Goal: Complete application form

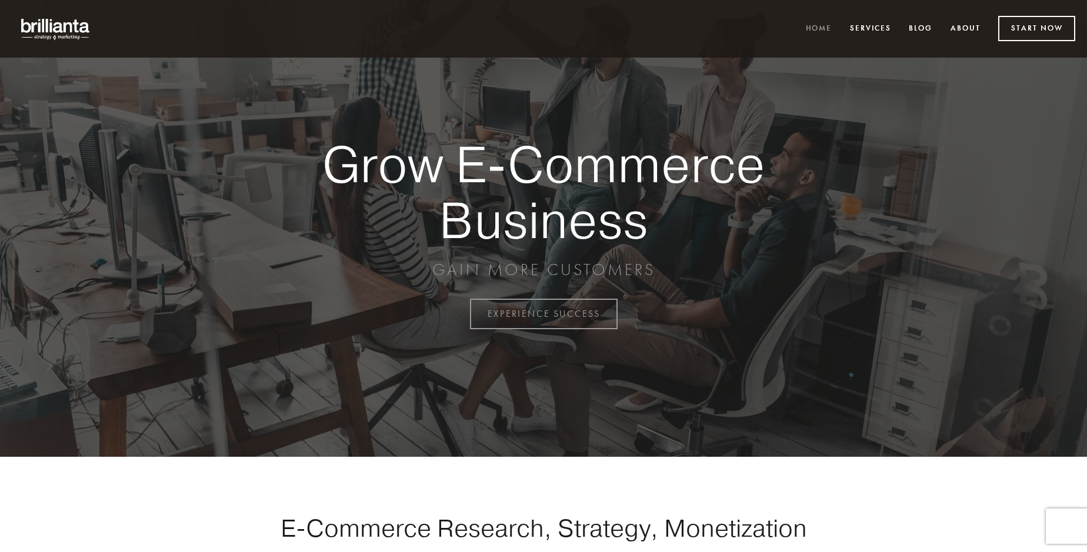
scroll to position [3084, 0]
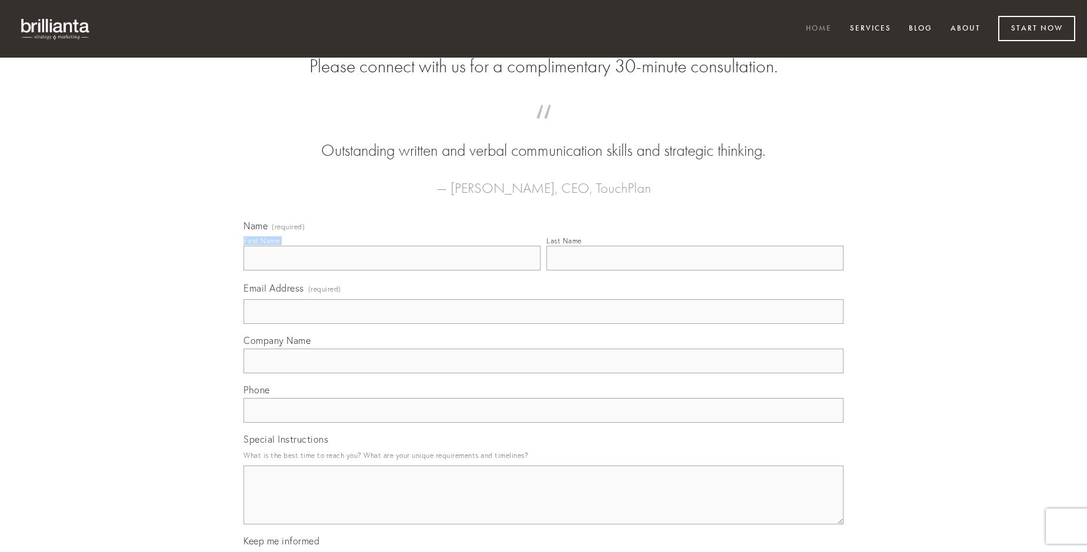
type input "[PERSON_NAME]"
click at [695, 271] on input "Last Name" at bounding box center [695, 258] width 297 height 25
type input "[PERSON_NAME]"
click at [544, 324] on input "Email Address (required)" at bounding box center [544, 311] width 600 height 25
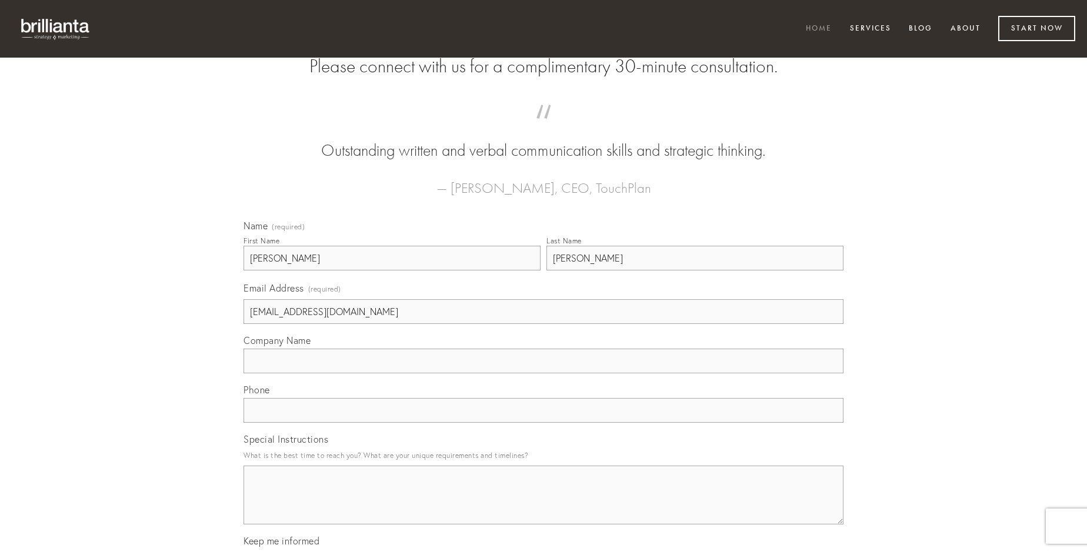
type input "[EMAIL_ADDRESS][DOMAIN_NAME]"
click at [544, 374] on input "Company Name" at bounding box center [544, 361] width 600 height 25
type input "degero"
click at [544, 423] on input "text" at bounding box center [544, 410] width 600 height 25
click at [544, 506] on textarea "Special Instructions" at bounding box center [544, 495] width 600 height 59
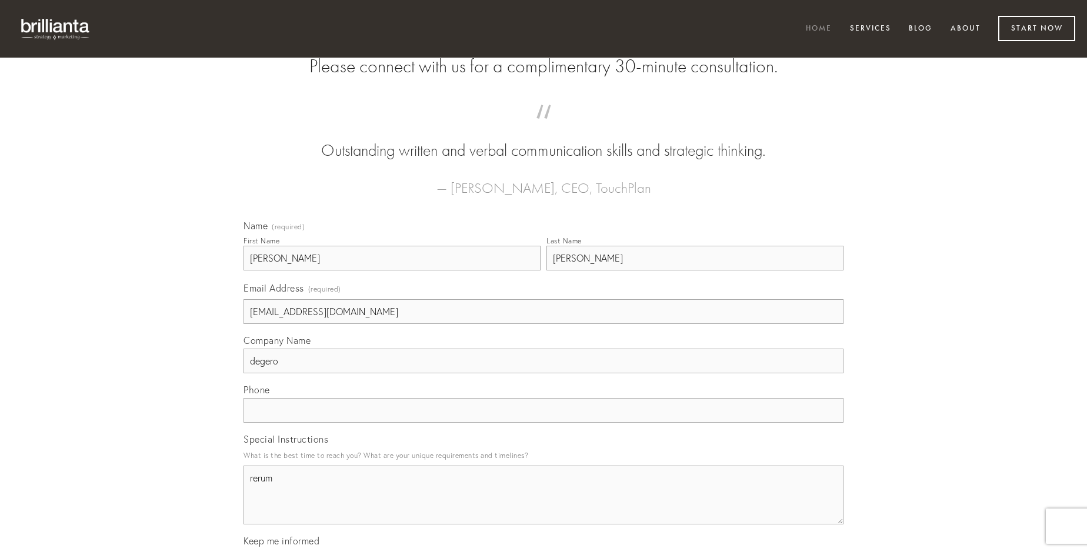
type textarea "rerum"
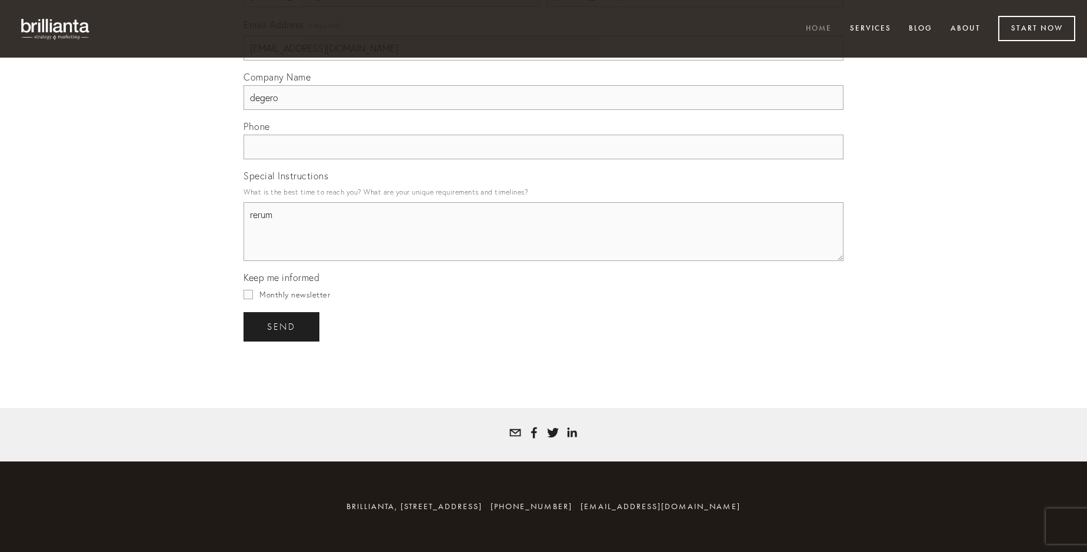
click at [282, 327] on span "send" at bounding box center [281, 327] width 29 height 11
